Goal: Task Accomplishment & Management: Complete application form

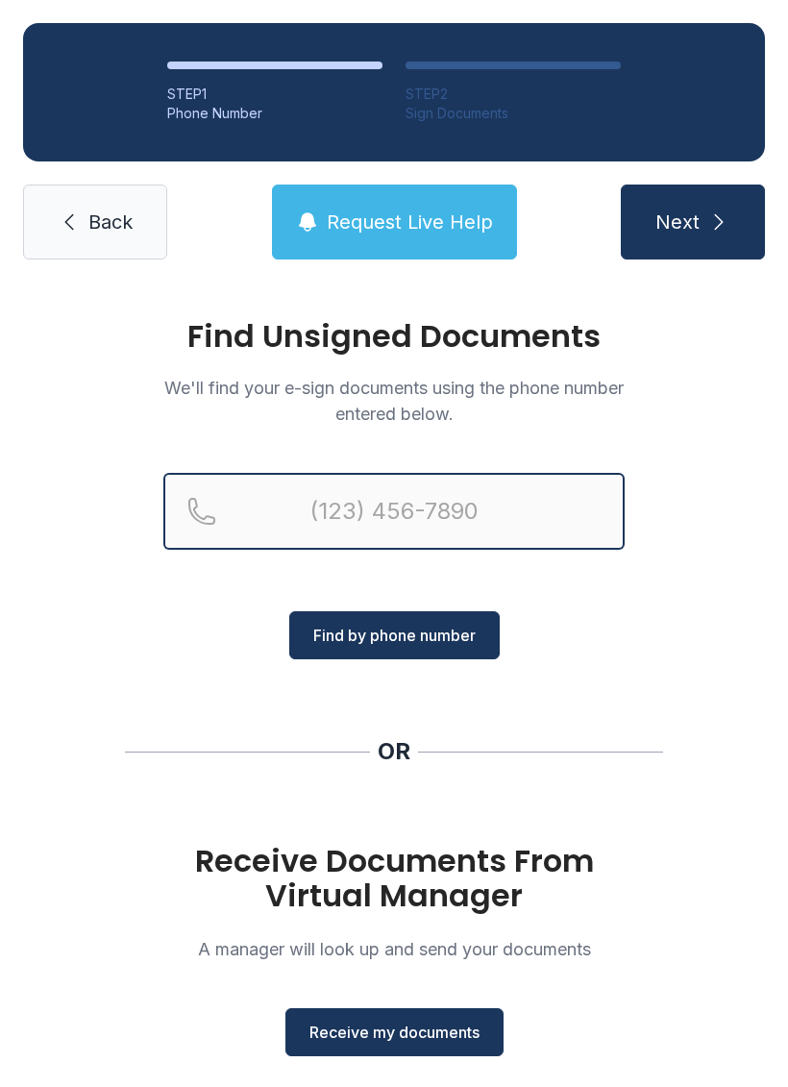
click at [478, 498] on input "Reservation phone number" at bounding box center [393, 511] width 461 height 77
type input "[PHONE_NUMBER]"
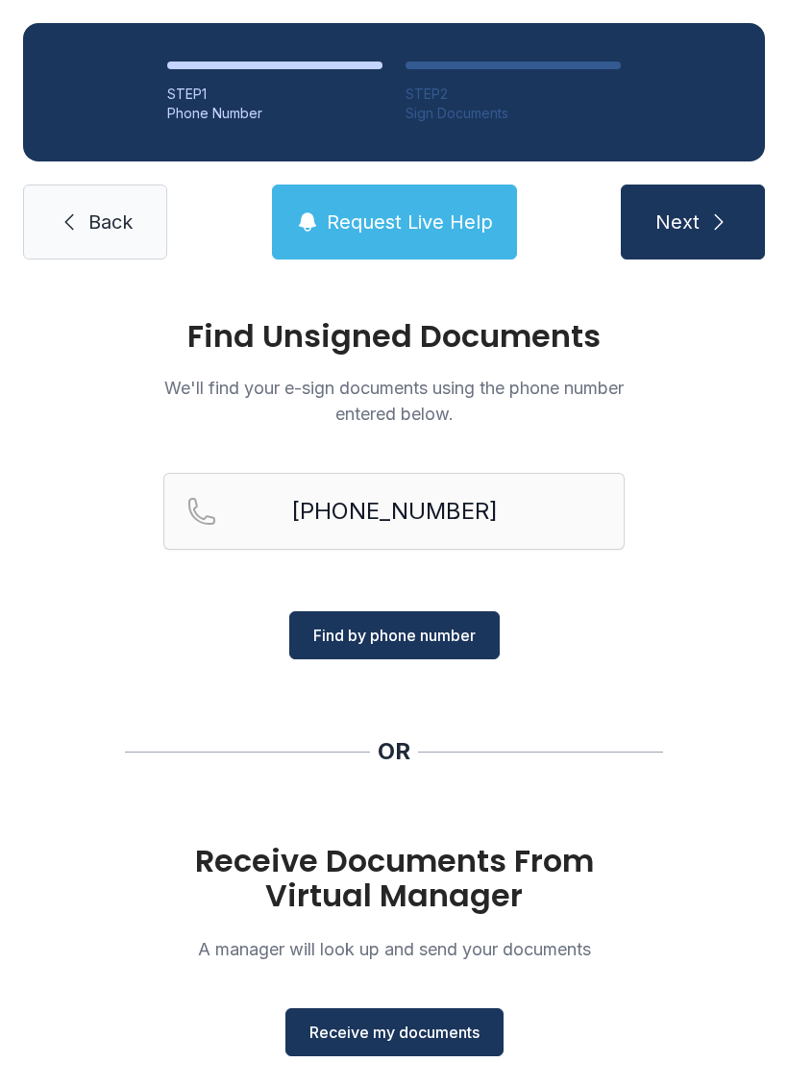
click at [421, 643] on span "Find by phone number" at bounding box center [394, 635] width 162 height 23
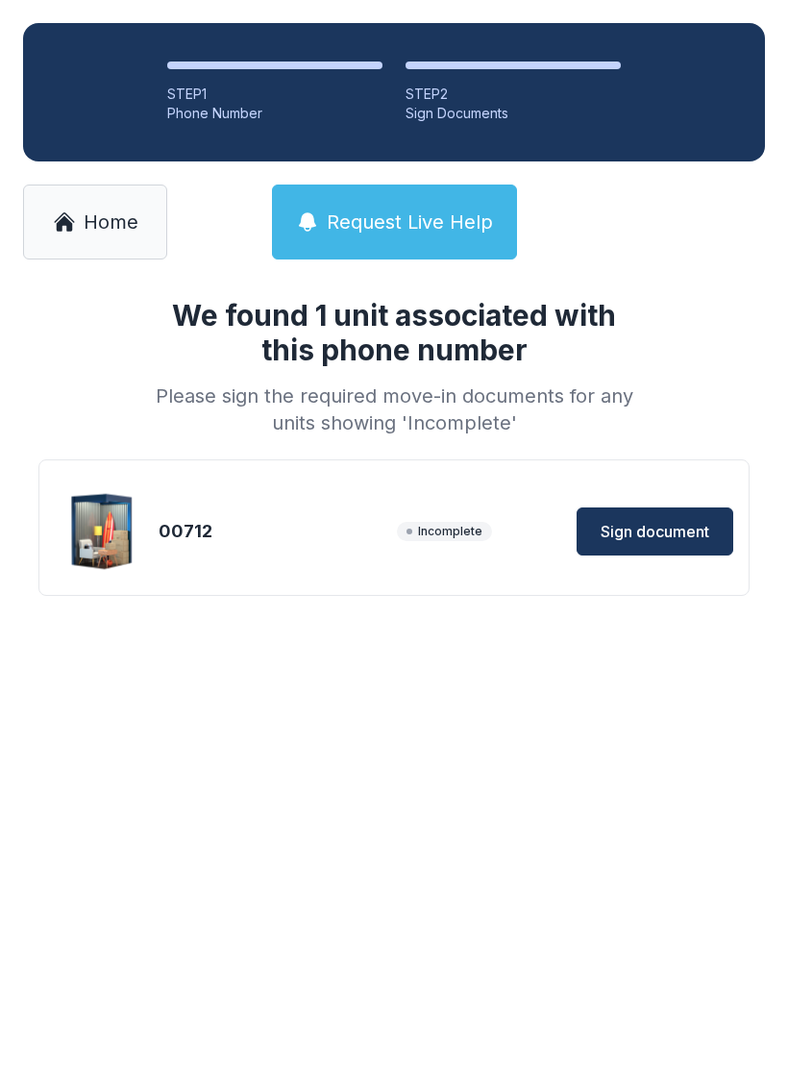
click at [248, 538] on div "00712" at bounding box center [274, 531] width 231 height 27
click at [629, 530] on span "Sign document" at bounding box center [655, 531] width 109 height 23
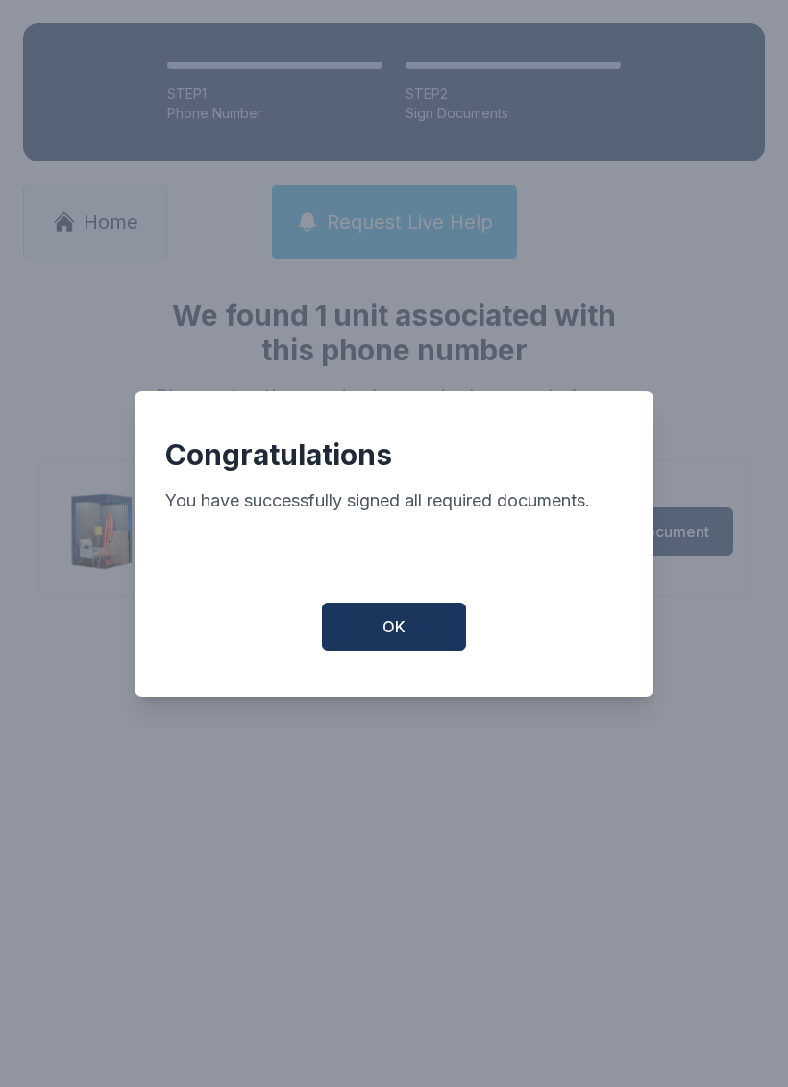
click at [382, 638] on button "OK" at bounding box center [394, 627] width 144 height 48
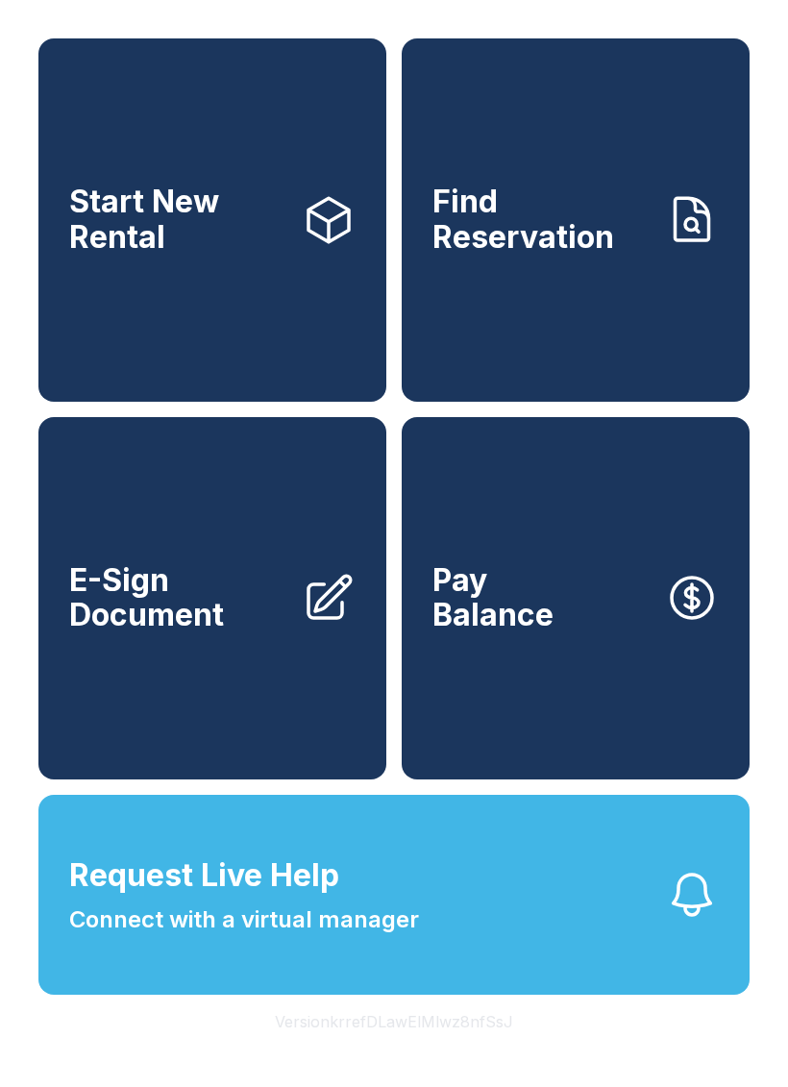
click at [185, 678] on link "E-Sign Document" at bounding box center [212, 598] width 348 height 363
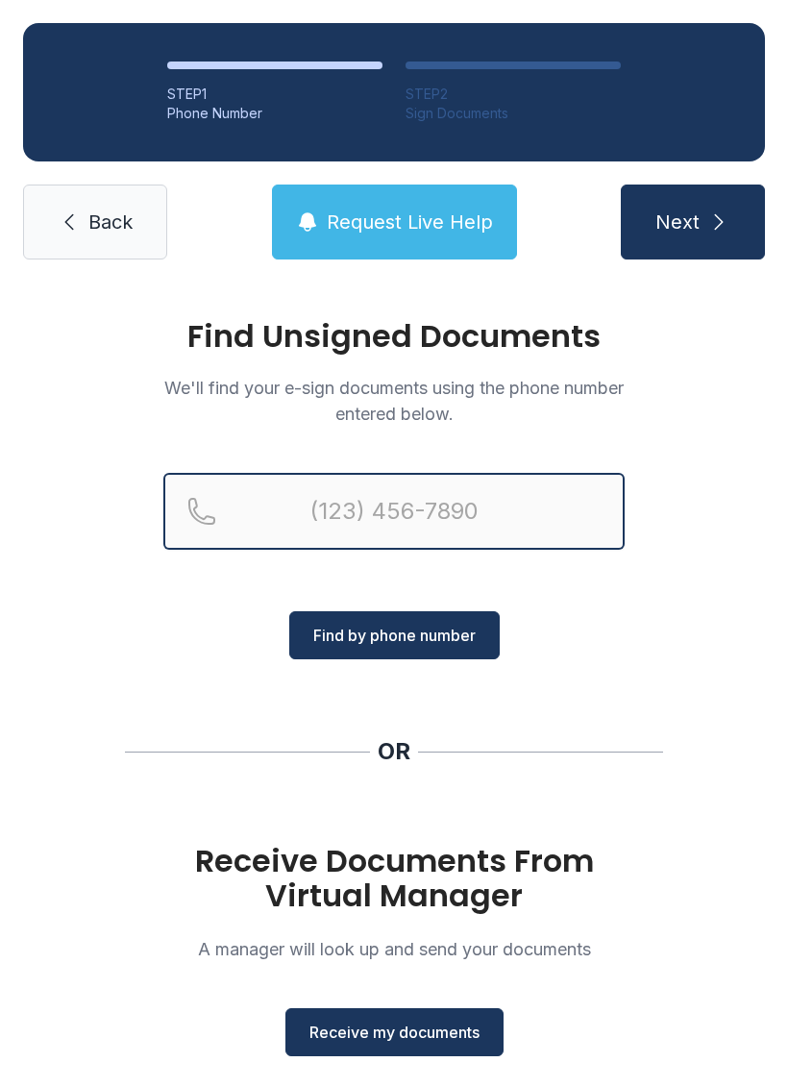
click at [484, 535] on input "Reservation phone number" at bounding box center [393, 511] width 461 height 77
type input "[PHONE_NUMBER]"
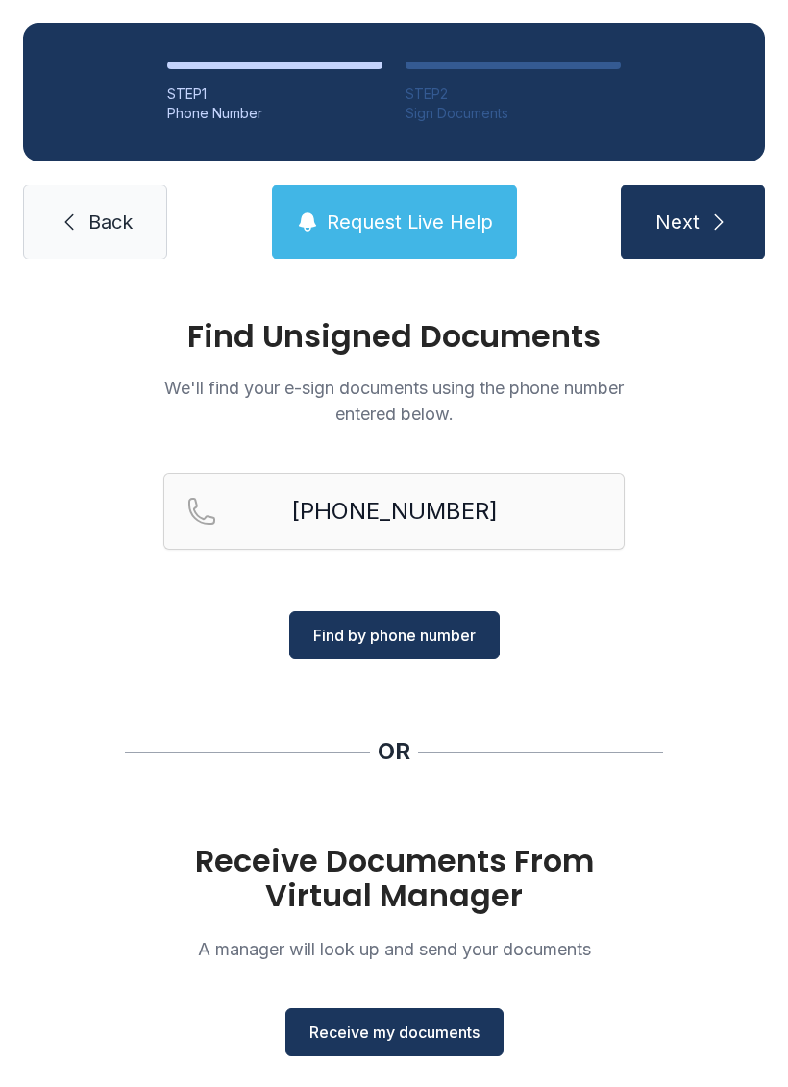
click at [412, 616] on button "Find by phone number" at bounding box center [394, 635] width 210 height 48
